Goal: Find specific page/section: Find specific page/section

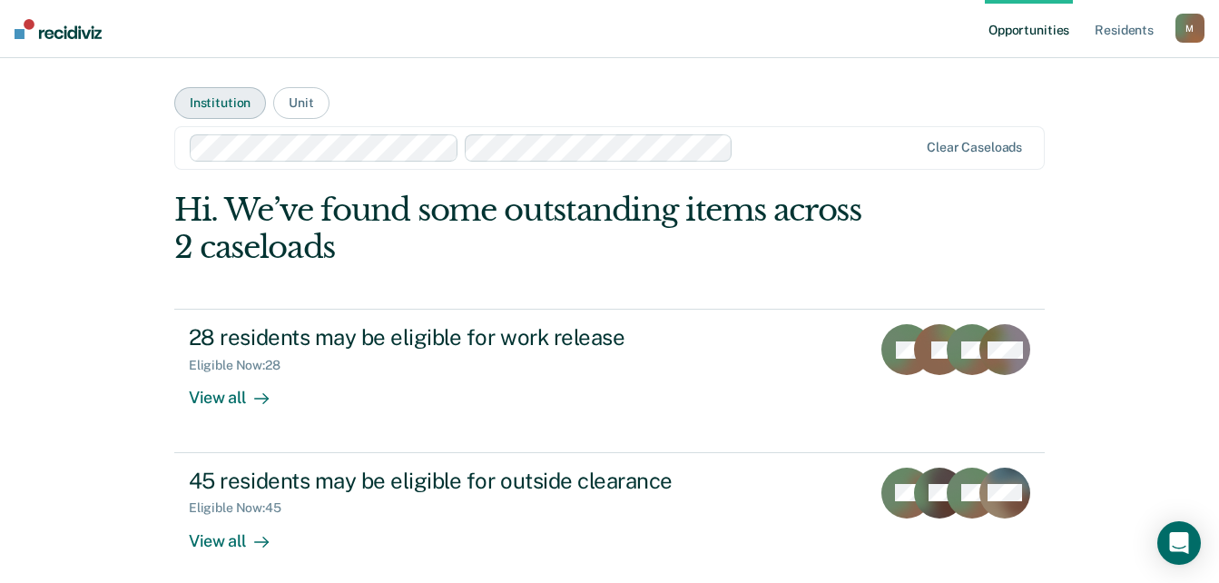
click at [220, 109] on button "Institution" at bounding box center [220, 103] width 92 height 32
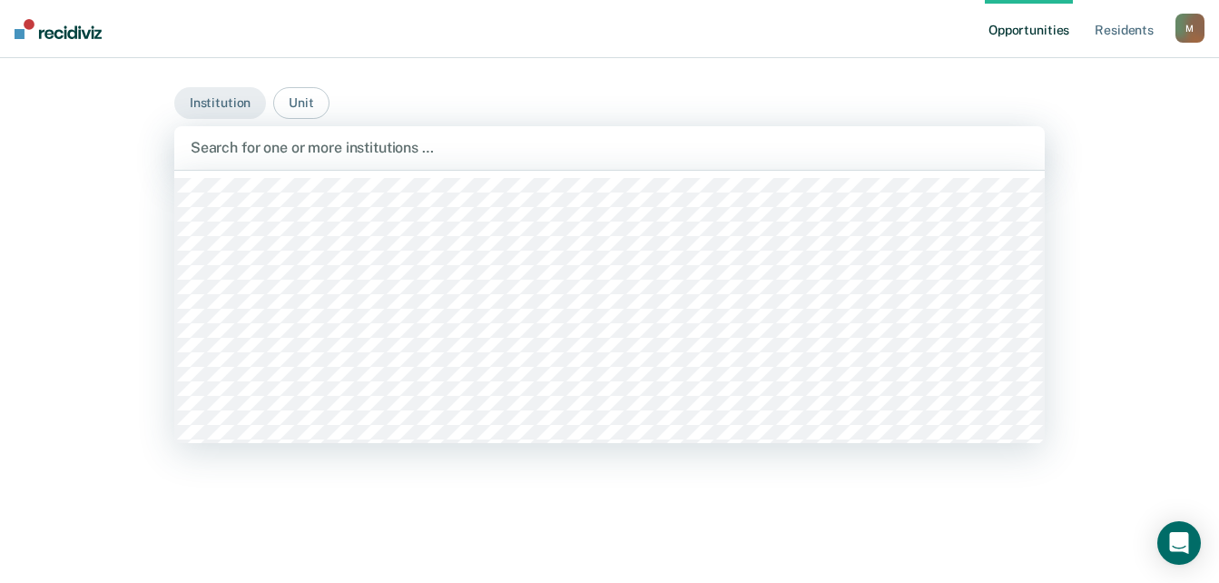
click at [274, 164] on div "Search for one or more institutions …" at bounding box center [609, 148] width 870 height 44
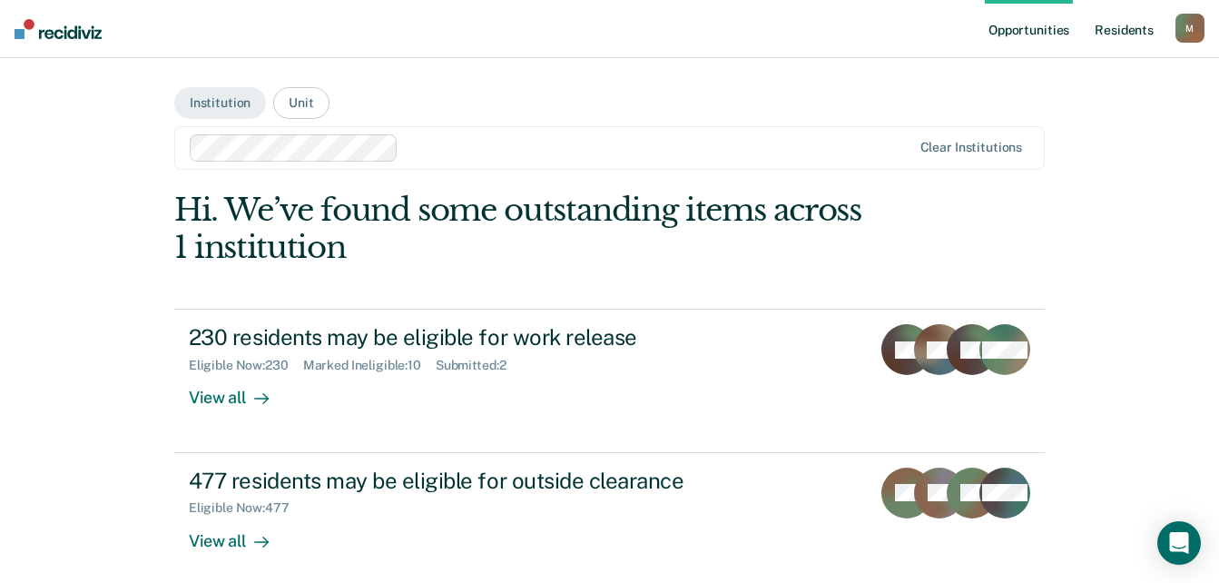
click at [1130, 38] on link "Resident s" at bounding box center [1124, 29] width 66 height 58
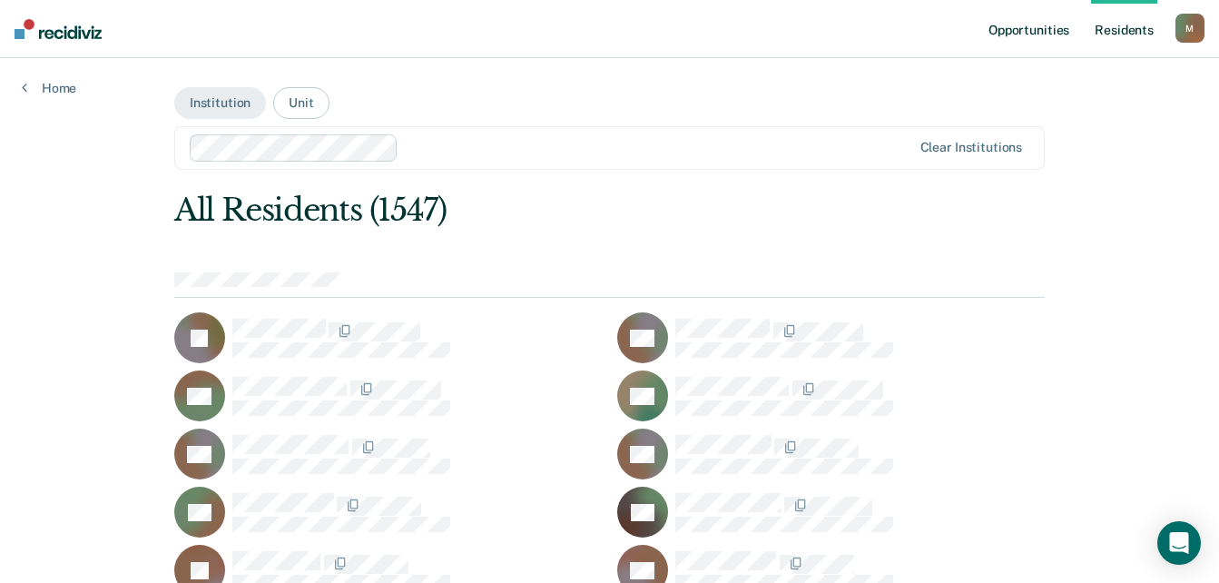
click at [1024, 26] on link "Opportunities" at bounding box center [1029, 29] width 88 height 58
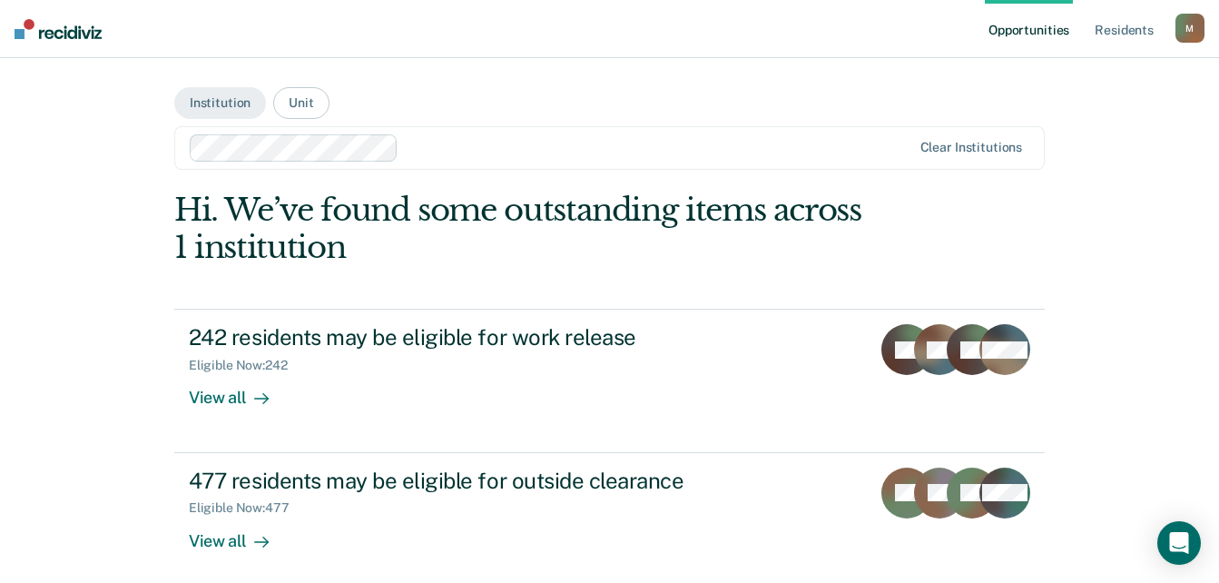
click at [237, 250] on div "Hi. We’ve found some outstanding items across 1 institution" at bounding box center [522, 228] width 696 height 74
click at [279, 191] on div "Hi. We’ve found some outstanding items across 1 institution" at bounding box center [522, 228] width 696 height 74
